Goal: Information Seeking & Learning: Learn about a topic

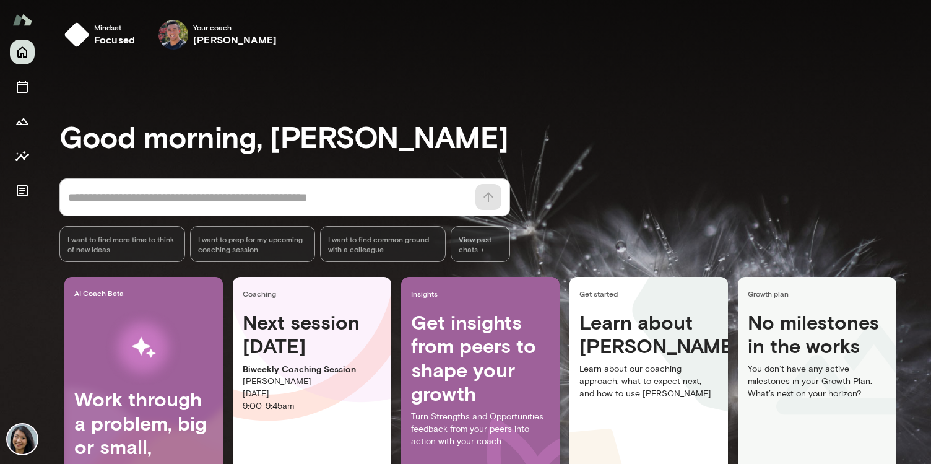
click at [578, 87] on div "Good morning, [PERSON_NAME] * ​ ​ I want to find more time to think of new idea…" at bounding box center [495, 308] width 872 height 469
click at [604, 173] on div "Good morning, [PERSON_NAME] * ​ ​ I want to find more time to think of new idea…" at bounding box center [495, 308] width 872 height 469
click at [643, 199] on div "* ​ ​ I want to find more time to think of new ideas I want to prep for my upco…" at bounding box center [495, 220] width 872 height 84
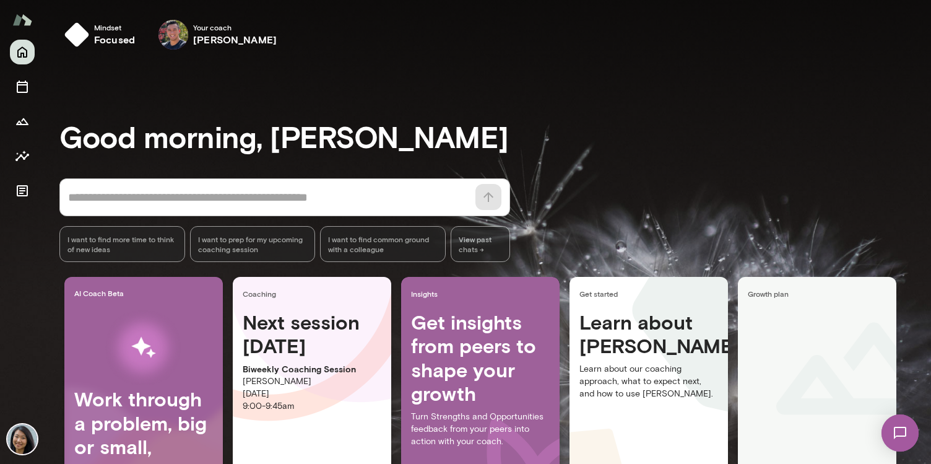
scroll to position [94, 0]
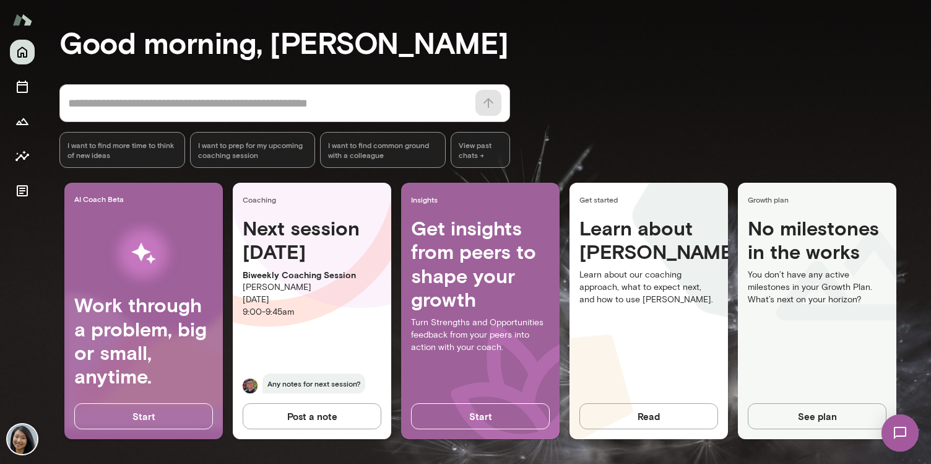
click at [912, 447] on img at bounding box center [900, 432] width 51 height 51
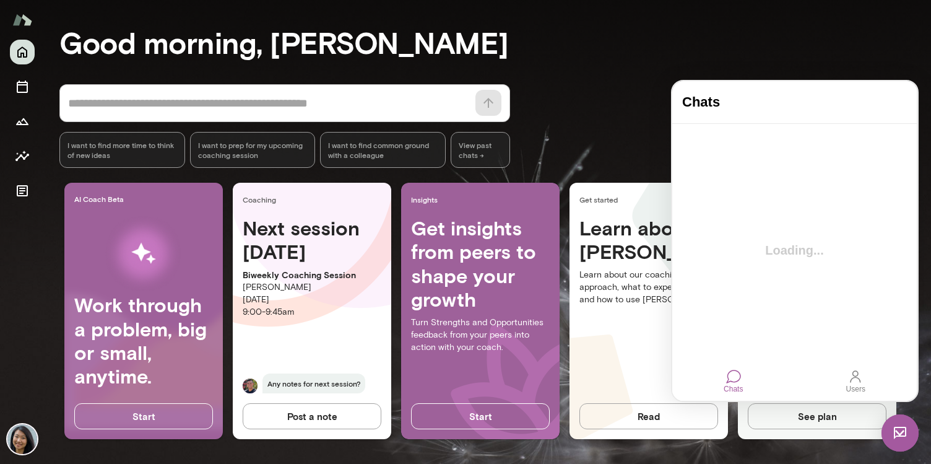
scroll to position [0, 0]
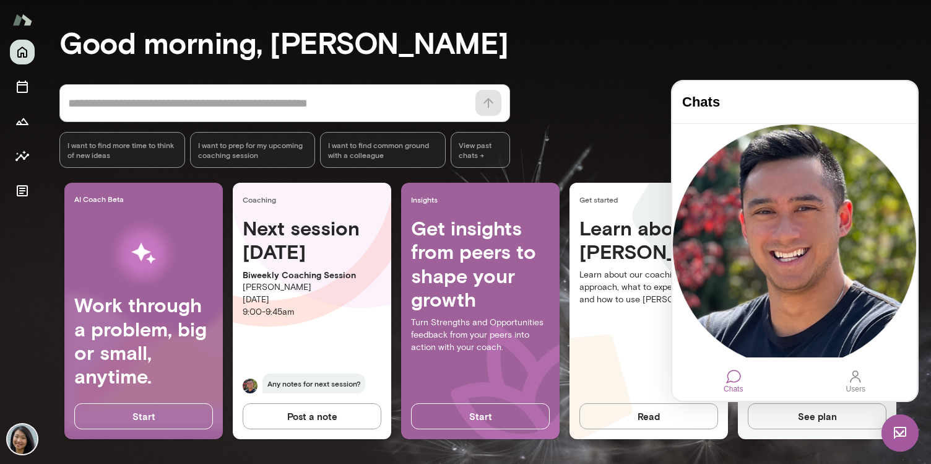
click at [739, 59] on h3 "Good morning, [PERSON_NAME]" at bounding box center [495, 42] width 872 height 35
